Goal: Task Accomplishment & Management: Manage account settings

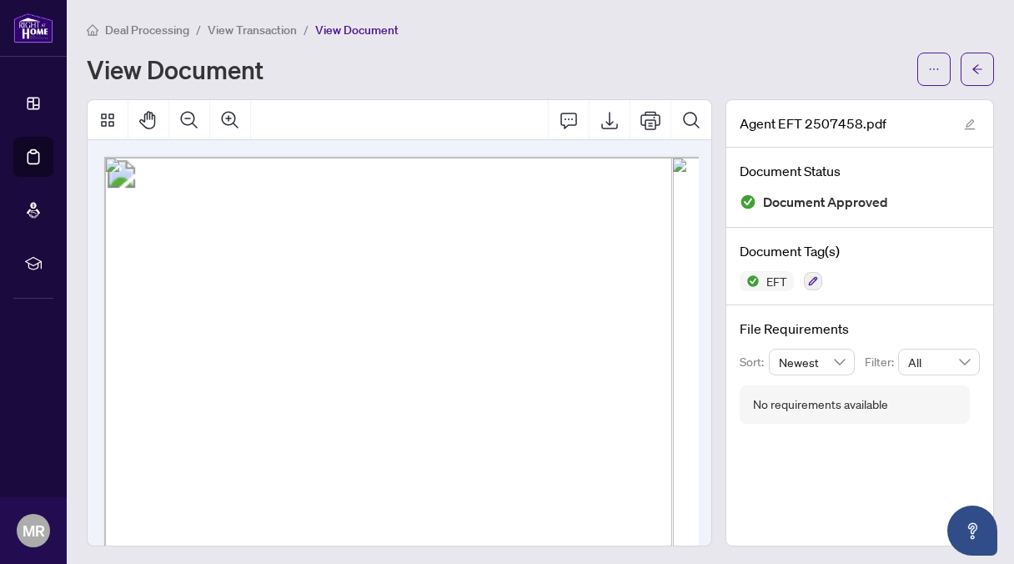
scroll to position [0, 107]
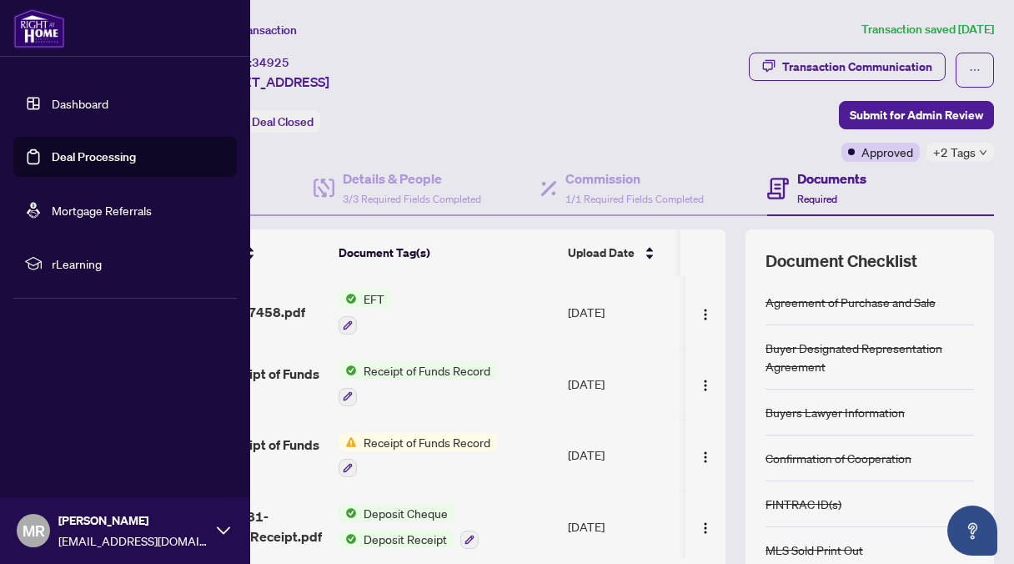
click at [52, 154] on link "Deal Processing" at bounding box center [94, 156] width 84 height 15
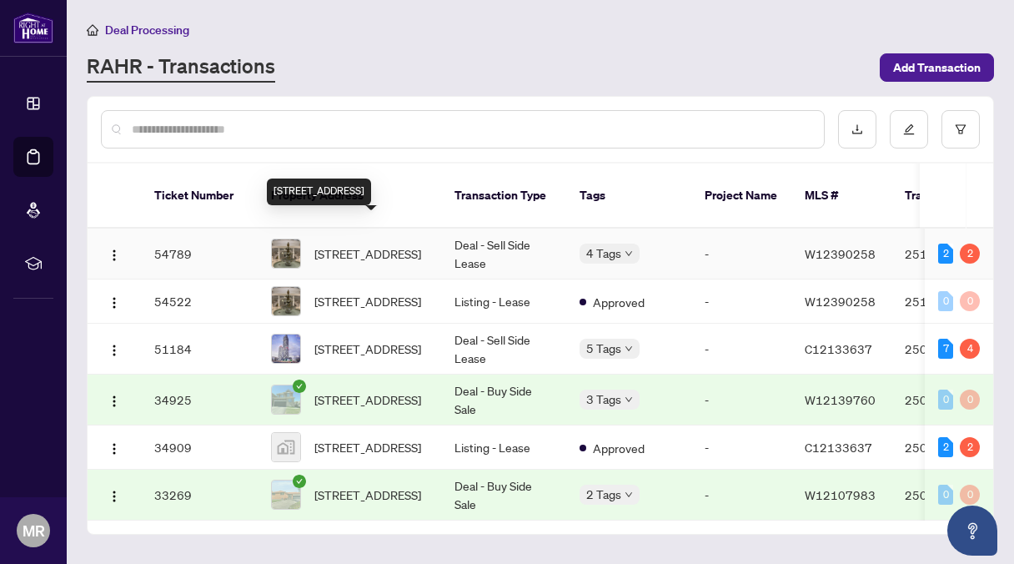
click at [358, 244] on span "[STREET_ADDRESS]" at bounding box center [367, 253] width 107 height 18
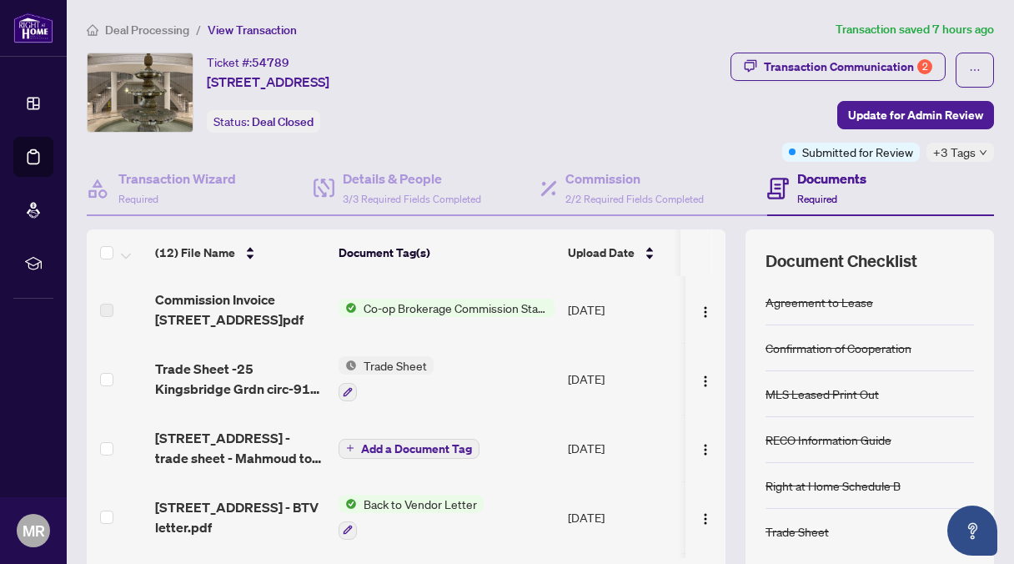
drag, startPoint x: 810, startPoint y: 63, endPoint x: 637, endPoint y: 57, distance: 172.8
click at [329, 57] on div "Ticket #: 54789 919-[STREET_ADDRESS]" at bounding box center [268, 72] width 123 height 39
click at [795, 60] on div "Transaction Communication 2" at bounding box center [848, 66] width 168 height 27
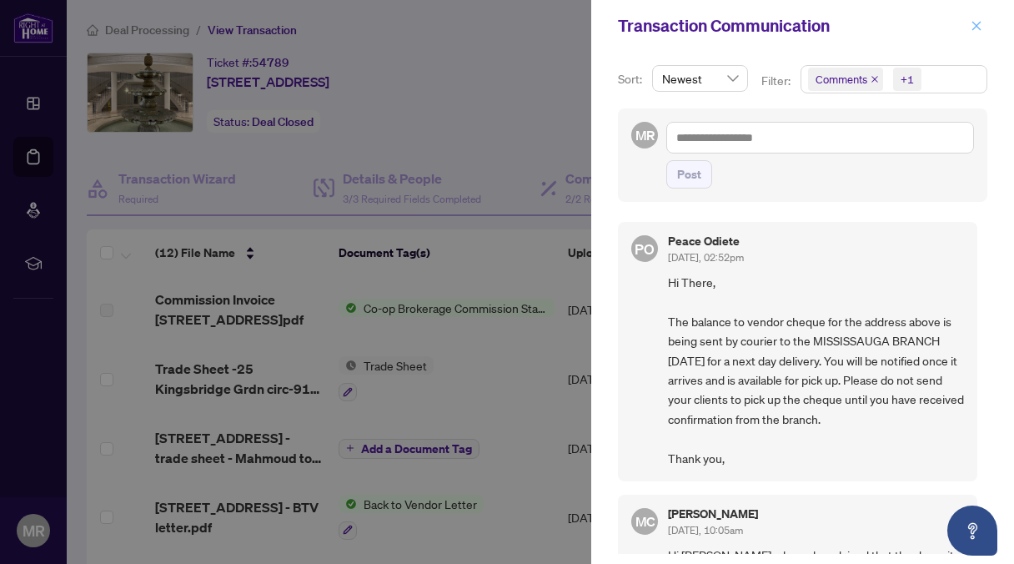
click at [977, 21] on icon "close" at bounding box center [977, 26] width 12 height 12
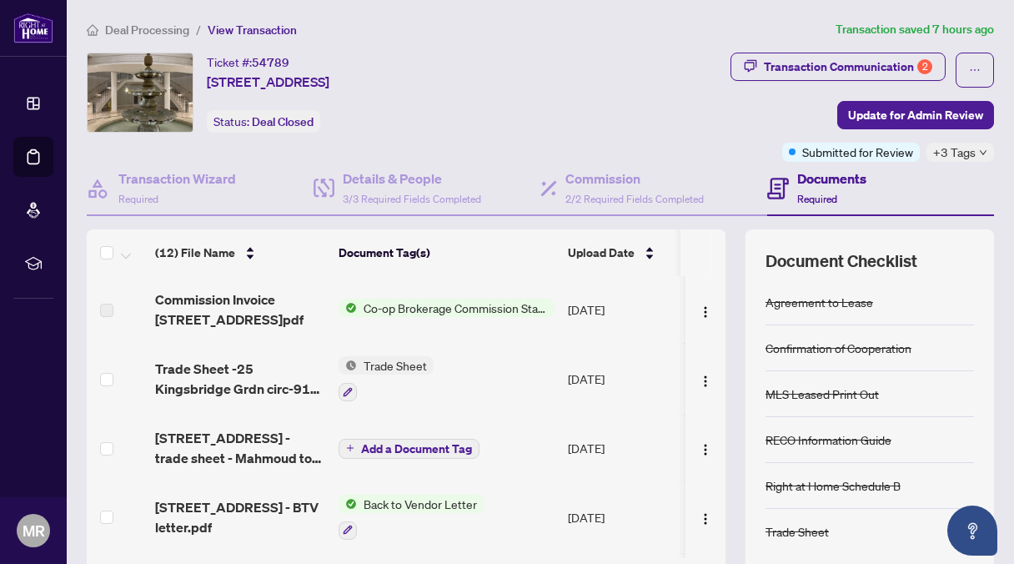
click at [423, 303] on span "Co-op Brokerage Commission Statement" at bounding box center [456, 308] width 198 height 18
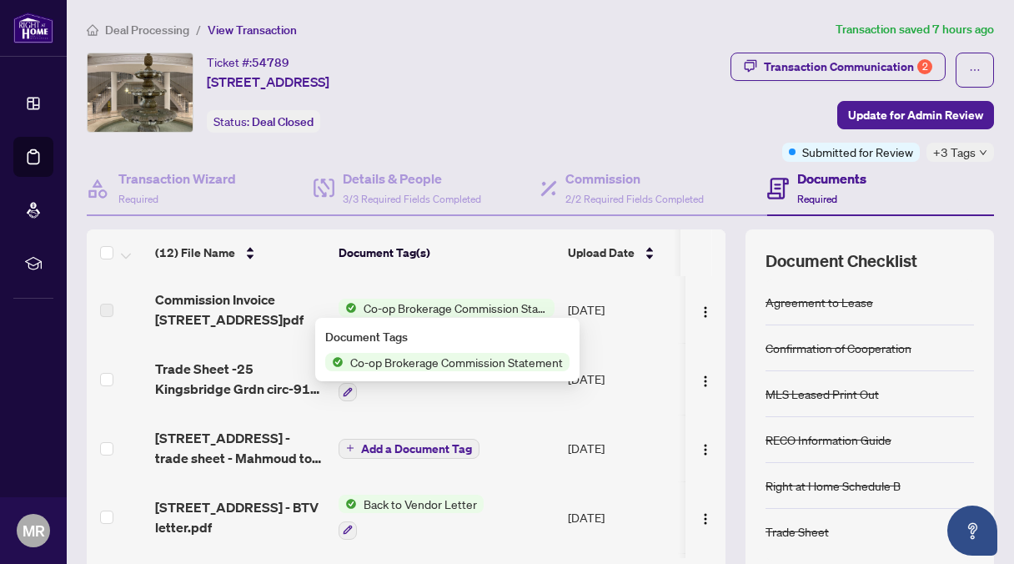
click at [412, 356] on span "Co-op Brokerage Commission Statement" at bounding box center [457, 362] width 226 height 18
click at [414, 304] on span "Co-op Brokerage Commission Statement" at bounding box center [456, 308] width 198 height 18
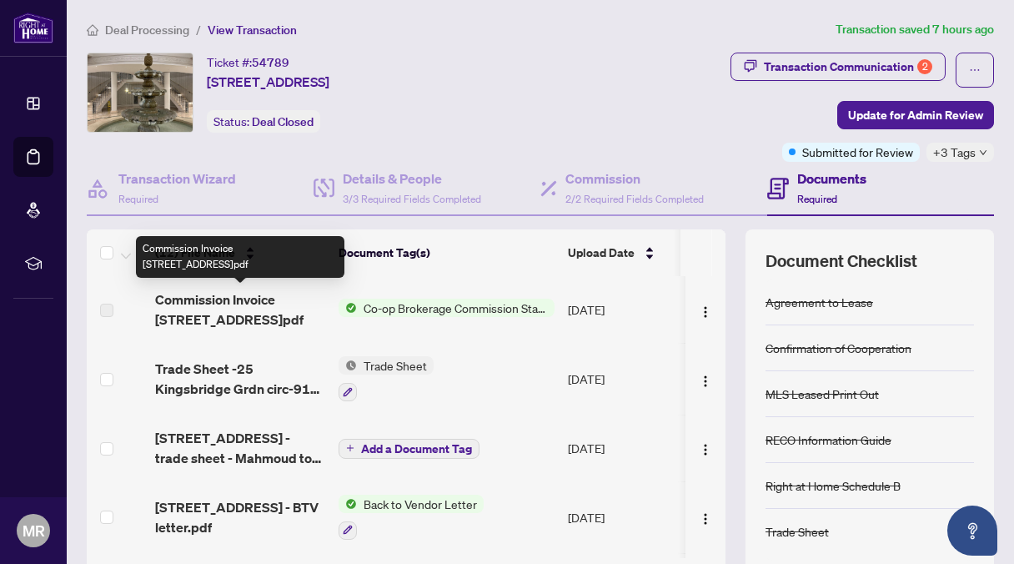
click at [229, 309] on span "Commission Invoice [STREET_ADDRESS]pdf" at bounding box center [240, 309] width 170 height 40
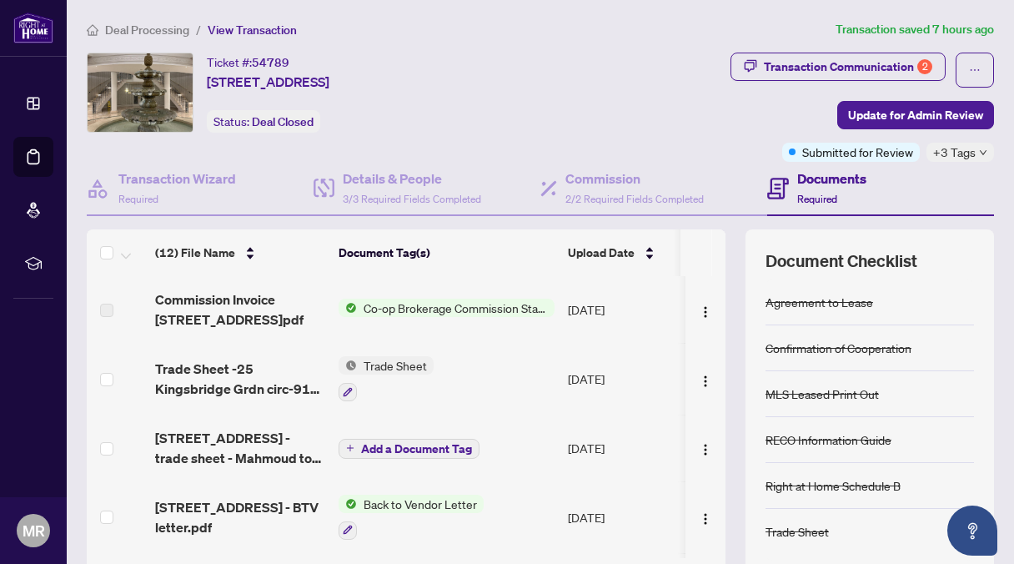
click at [384, 304] on span "Co-op Brokerage Commission Statement" at bounding box center [456, 308] width 198 height 18
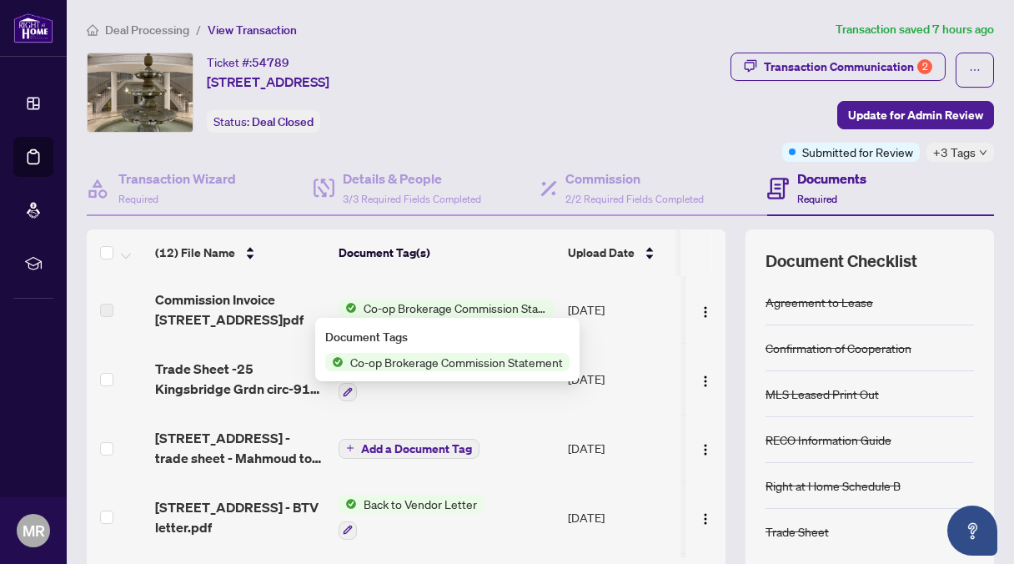
click at [384, 304] on span "Co-op Brokerage Commission Statement" at bounding box center [456, 308] width 198 height 18
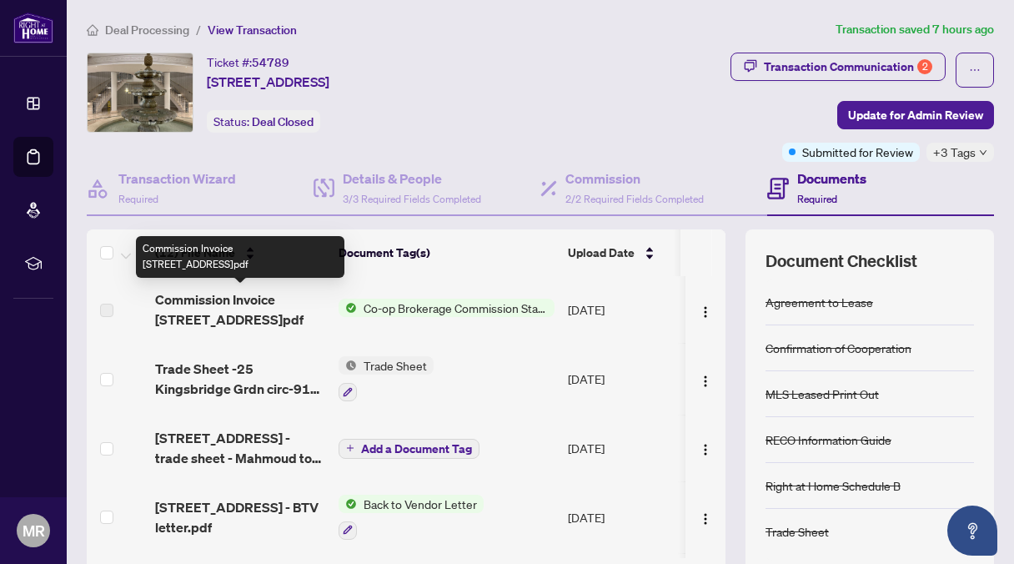
click at [179, 299] on span "Commission Invoice [STREET_ADDRESS]pdf" at bounding box center [240, 309] width 170 height 40
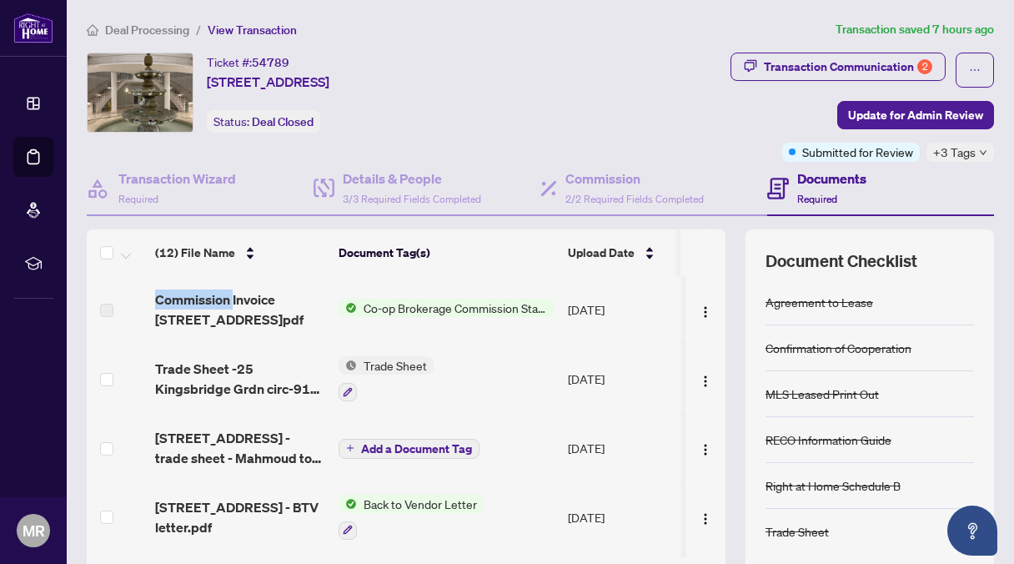
click at [457, 304] on span "Co-op Brokerage Commission Statement" at bounding box center [456, 308] width 198 height 18
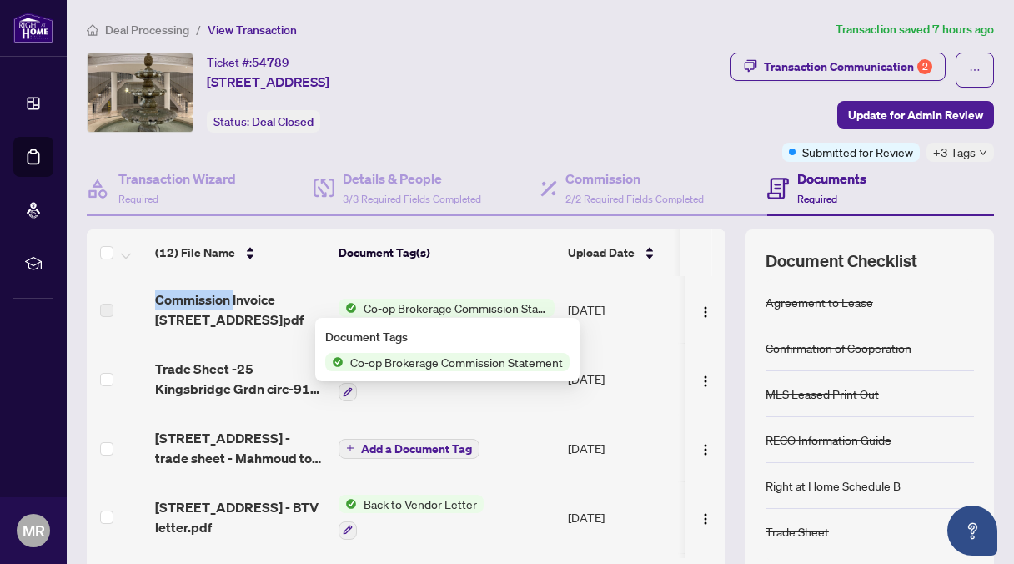
click at [417, 305] on span "Co-op Brokerage Commission Statement" at bounding box center [456, 308] width 198 height 18
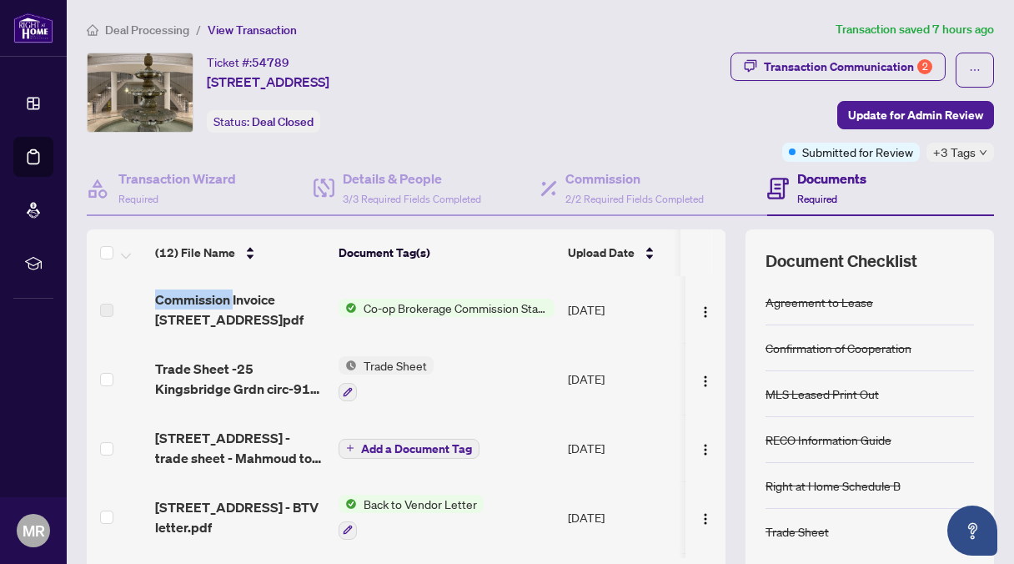
click at [417, 305] on span "Co-op Brokerage Commission Statement" at bounding box center [456, 308] width 198 height 18
click at [457, 261] on th "Document Tag(s)" at bounding box center [446, 252] width 229 height 47
click at [699, 309] on img "button" at bounding box center [705, 311] width 13 height 13
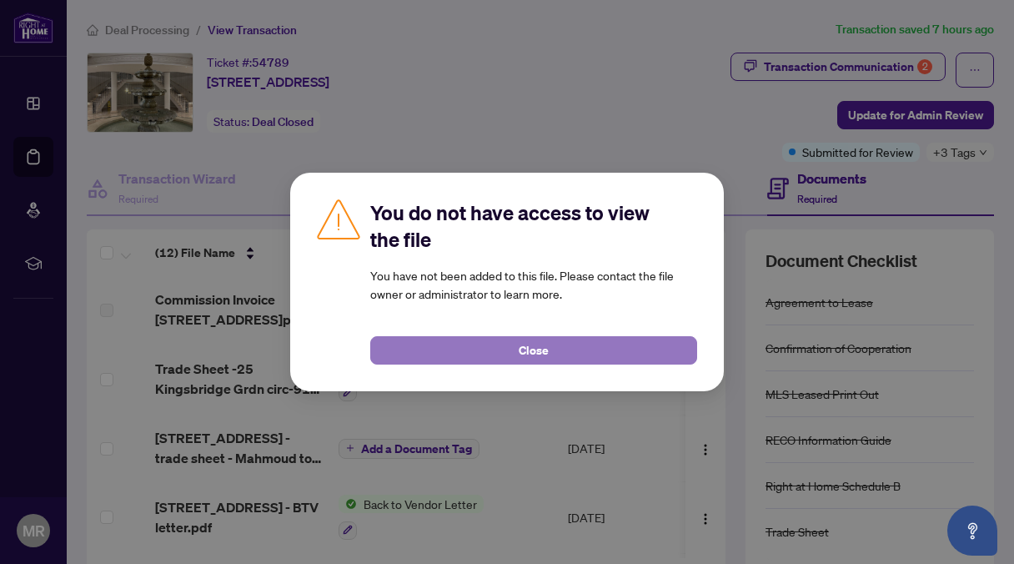
click at [528, 344] on span "Close" at bounding box center [534, 350] width 30 height 27
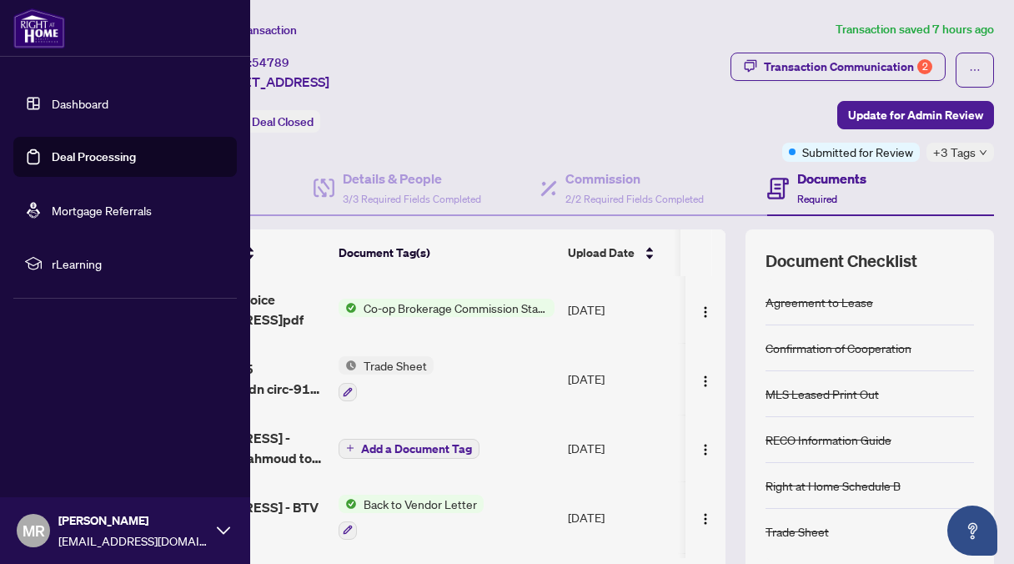
click at [60, 153] on link "Deal Processing" at bounding box center [94, 156] width 84 height 15
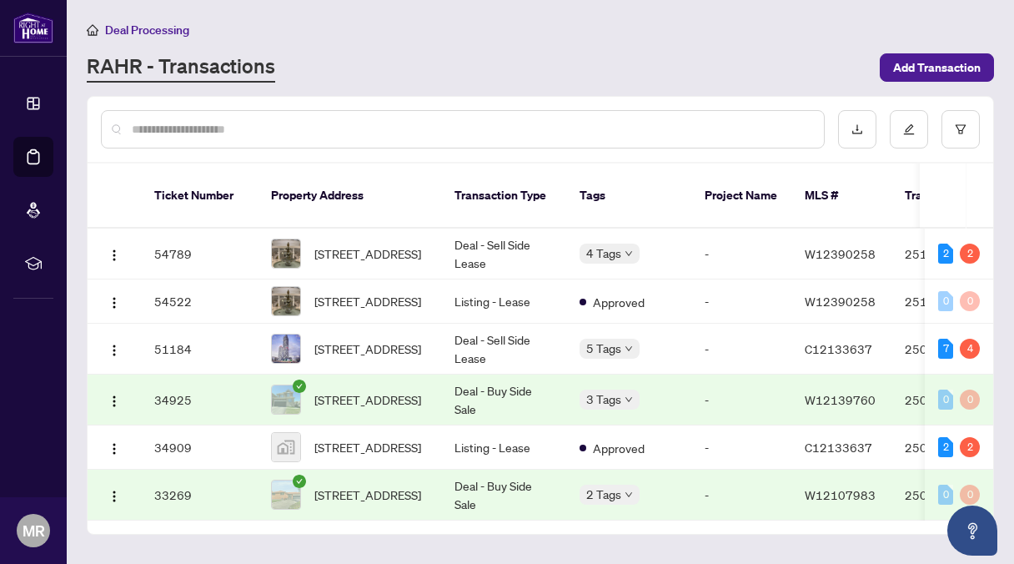
click at [359, 56] on div "RAHR - Transactions" at bounding box center [478, 68] width 783 height 30
